Goal: Communication & Community: Connect with others

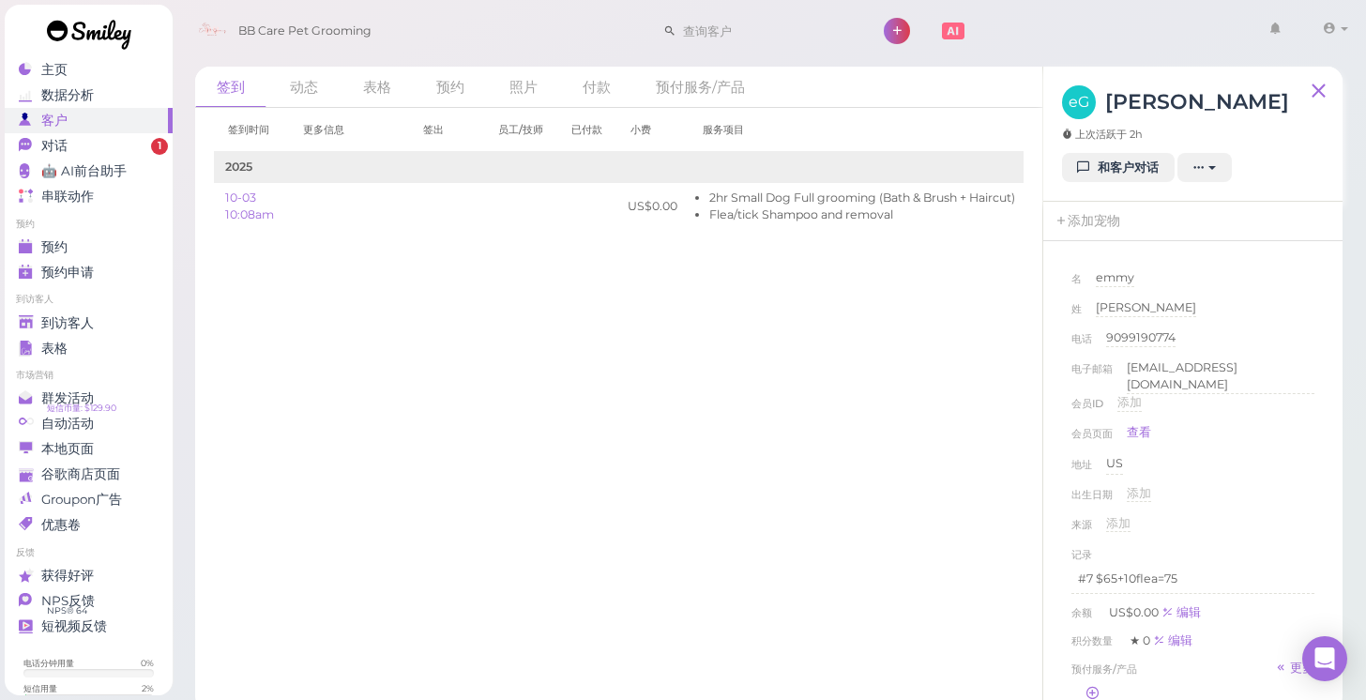
scroll to position [159, 0]
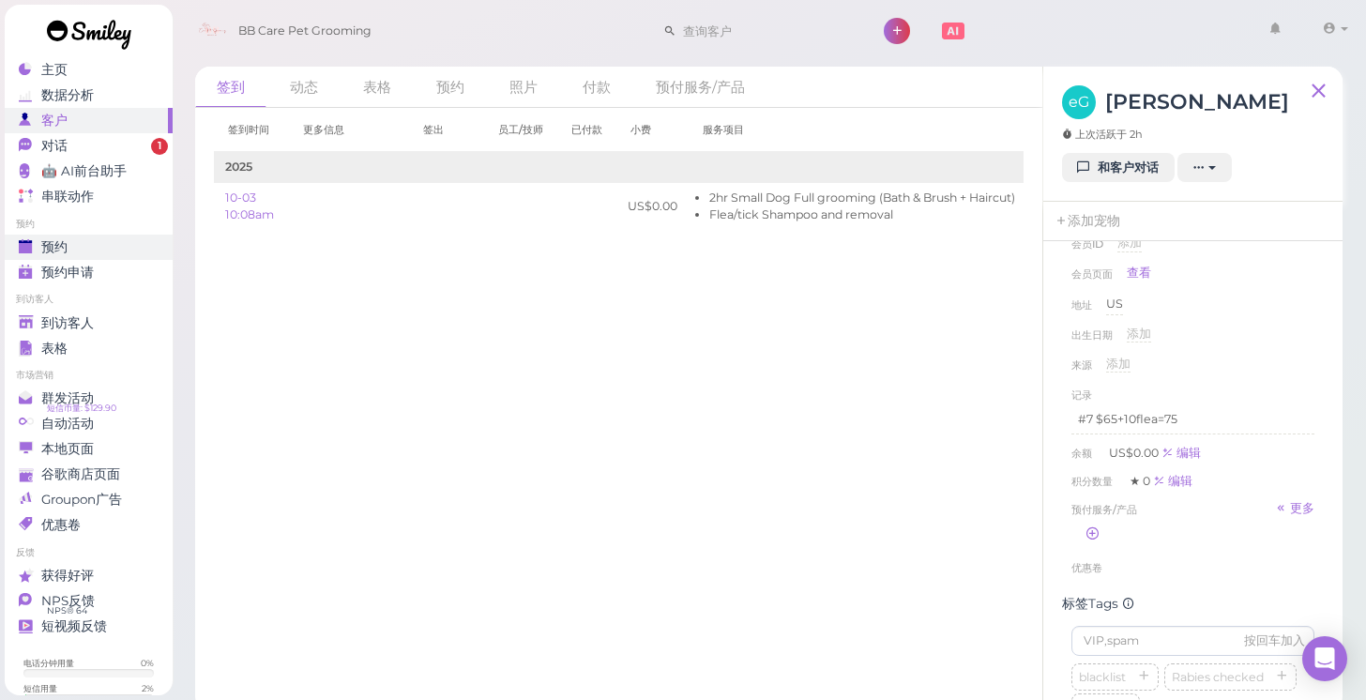
click at [71, 243] on div "预约" at bounding box center [86, 247] width 135 height 16
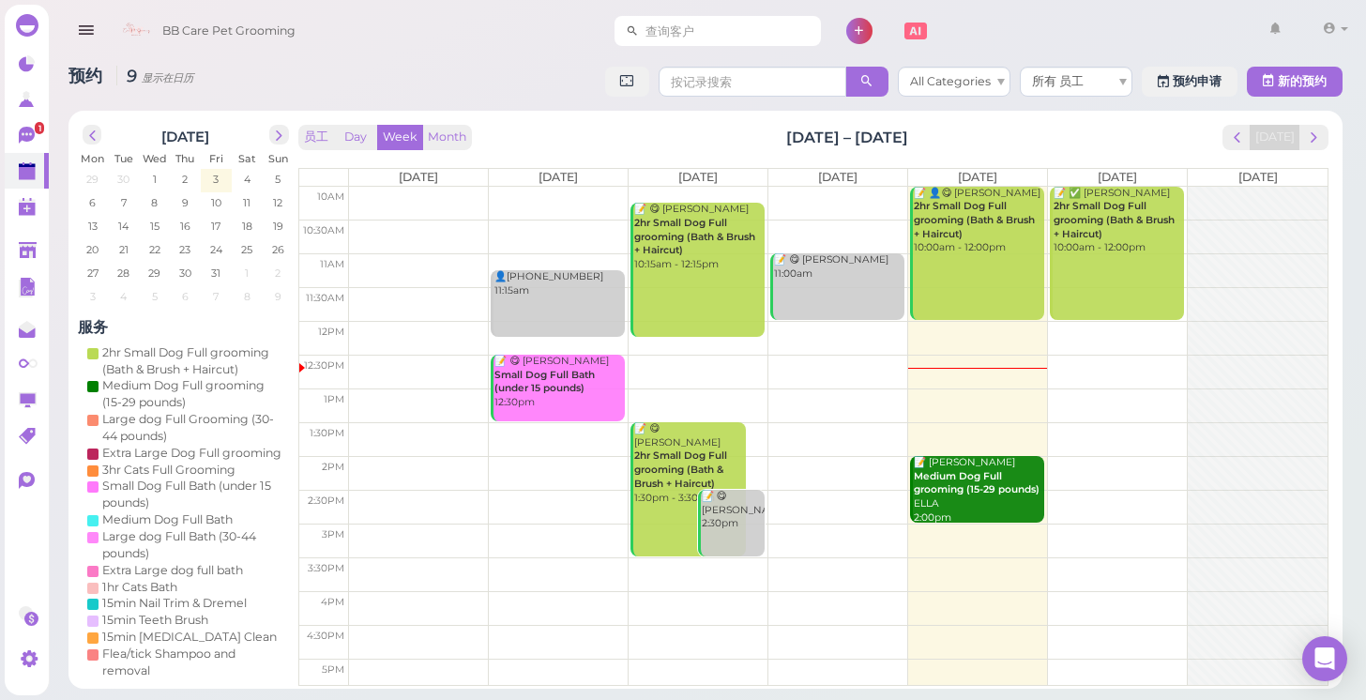
click at [708, 32] on input at bounding box center [730, 31] width 182 height 30
type input "6264191504"
click at [707, 64] on span "[PERSON_NAME]" at bounding box center [681, 64] width 104 height 14
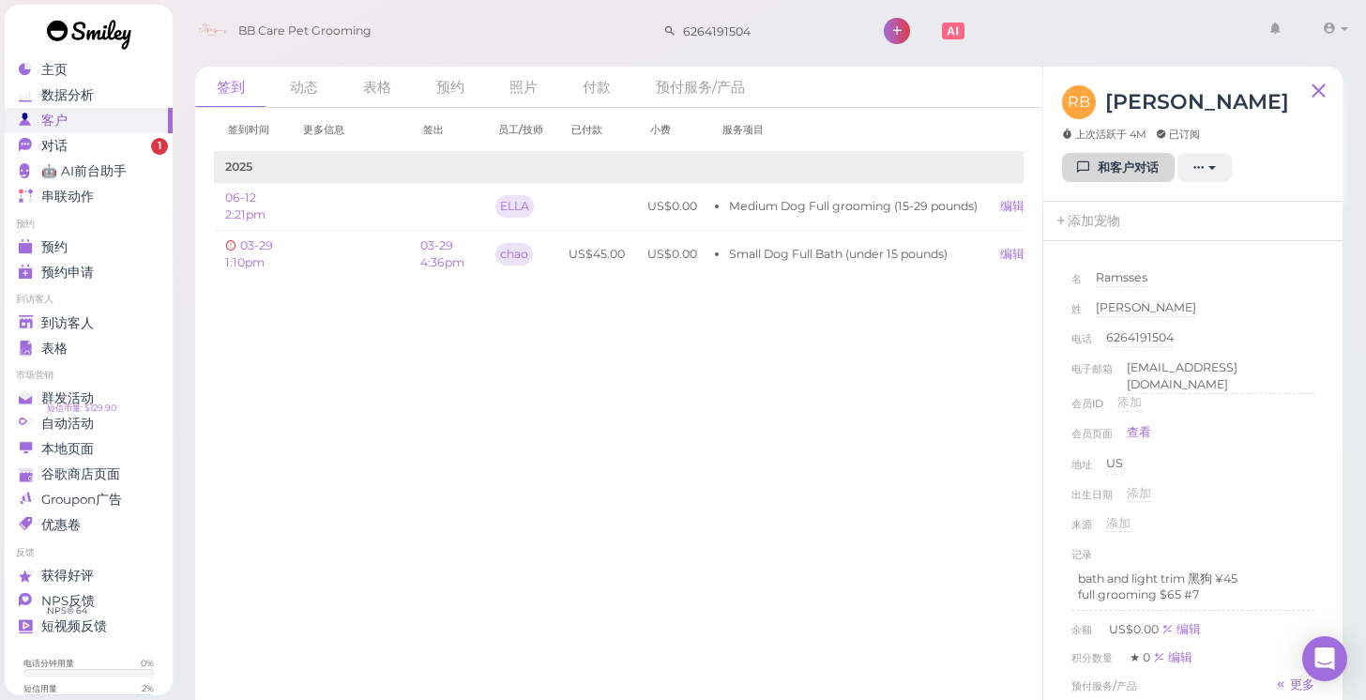
click at [1113, 172] on link "和客户对话" at bounding box center [1118, 168] width 113 height 30
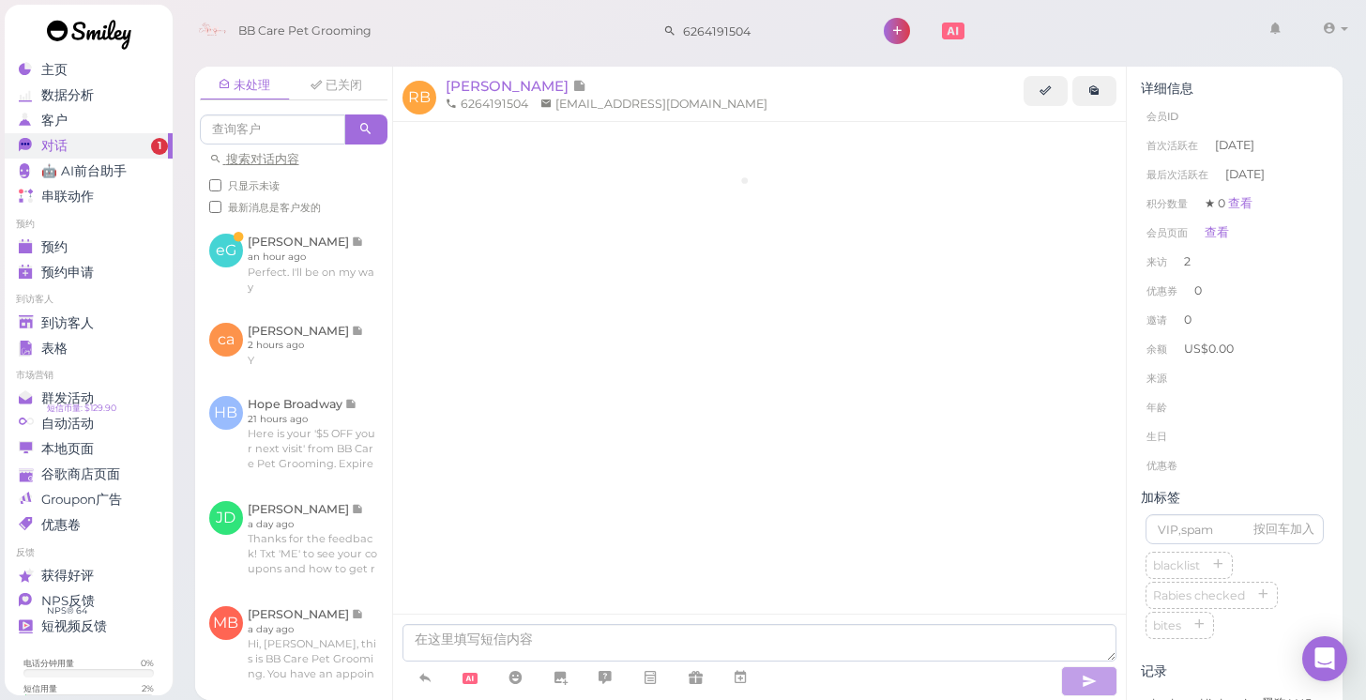
scroll to position [190, 0]
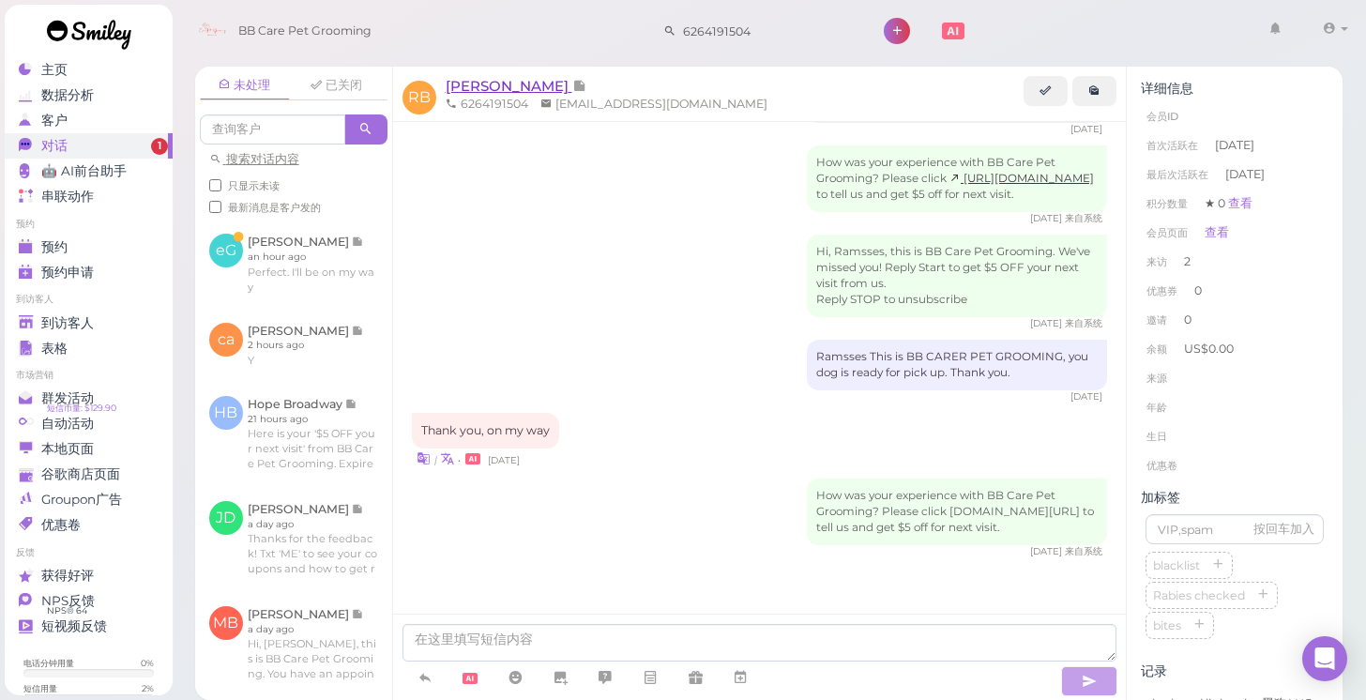
click at [525, 90] on span "[PERSON_NAME]" at bounding box center [509, 86] width 127 height 18
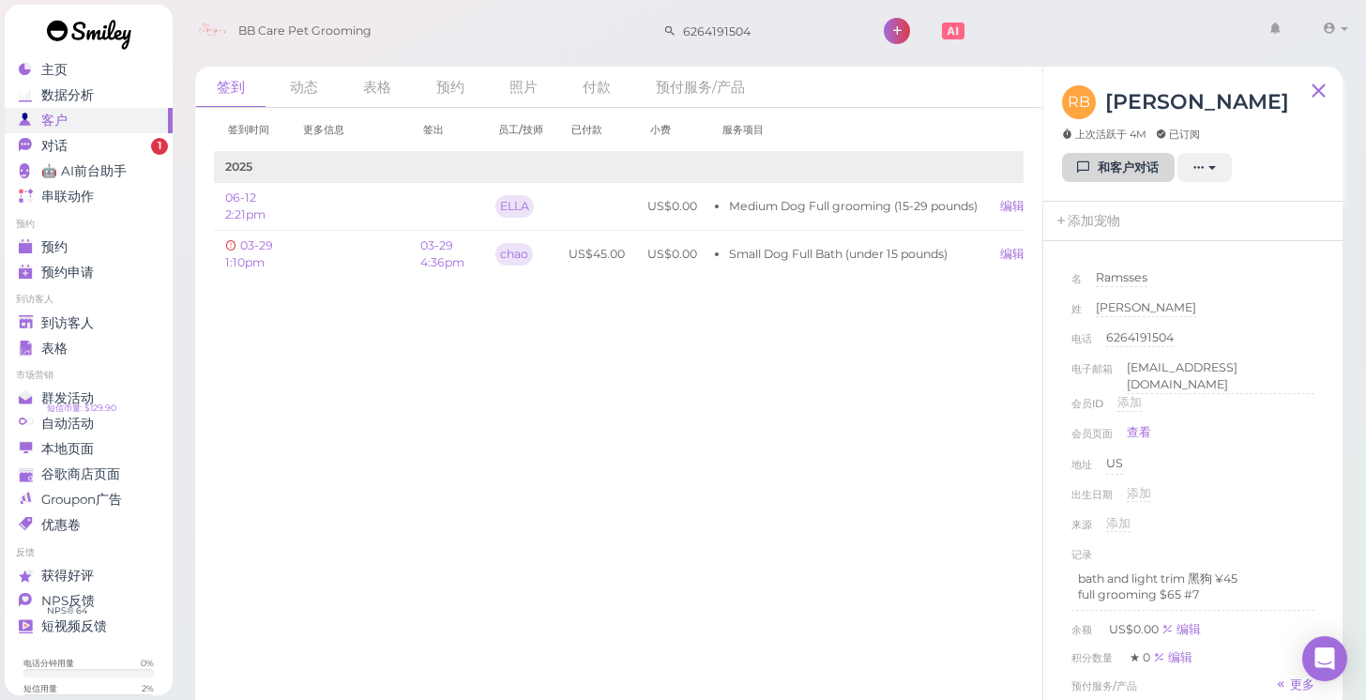
click at [1105, 164] on link "和客户对话" at bounding box center [1118, 168] width 113 height 30
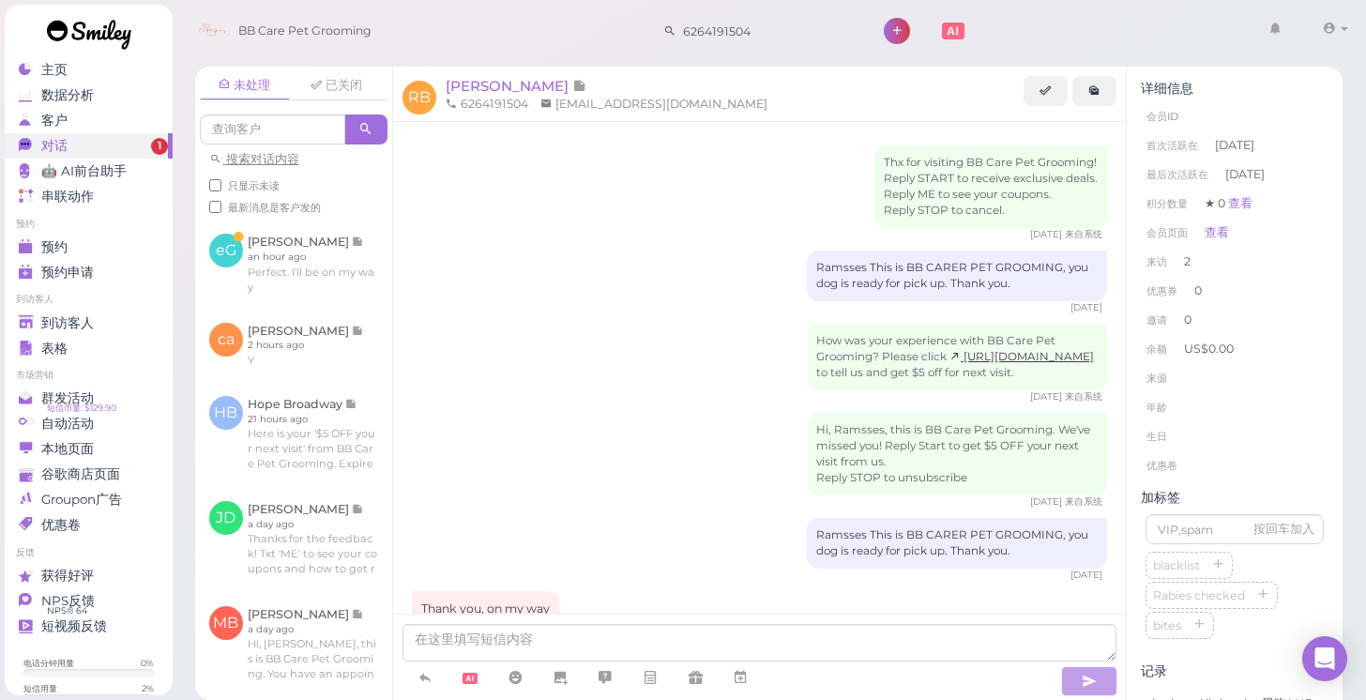
scroll to position [190, 0]
